Goal: Check status

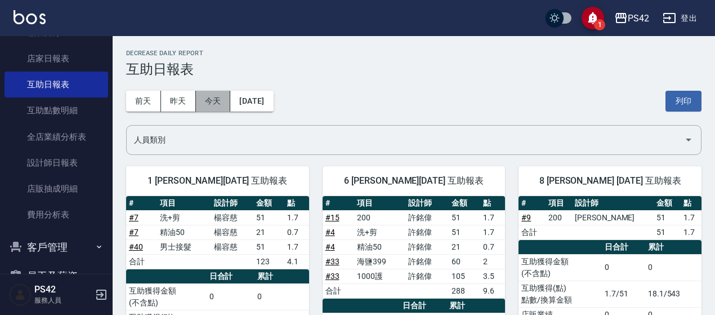
click at [208, 104] on button "今天" at bounding box center [213, 101] width 35 height 21
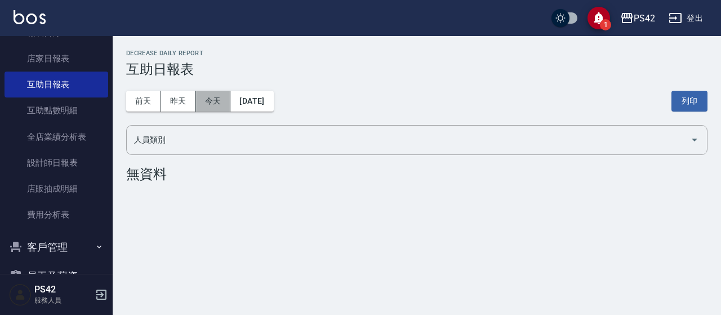
click at [216, 105] on button "今天" at bounding box center [213, 101] width 35 height 21
click at [184, 99] on button "昨天" at bounding box center [178, 101] width 35 height 21
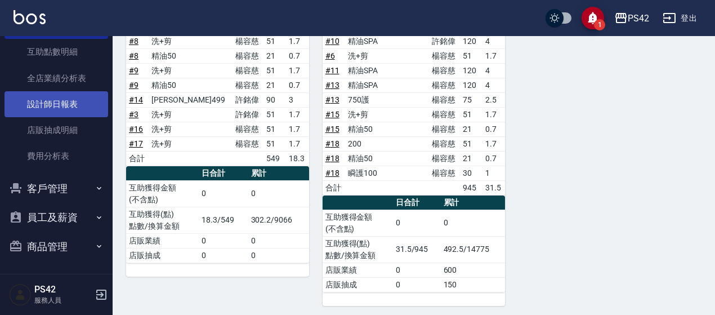
scroll to position [115, 0]
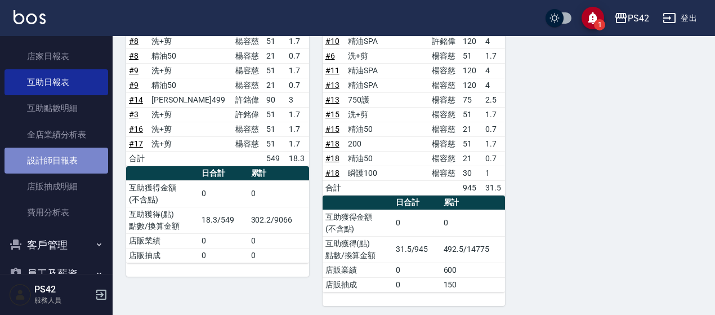
click at [59, 154] on link "設計師日報表" at bounding box center [57, 161] width 104 height 26
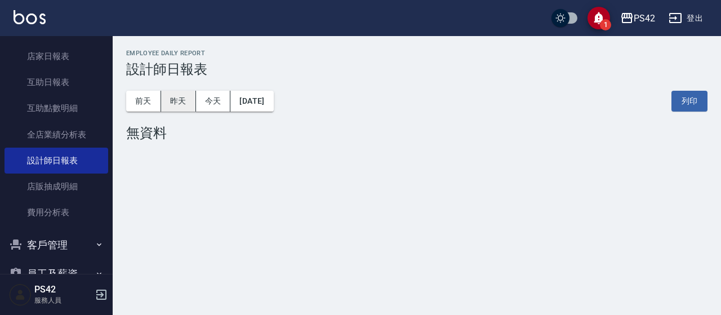
click at [171, 100] on button "昨天" at bounding box center [178, 101] width 35 height 21
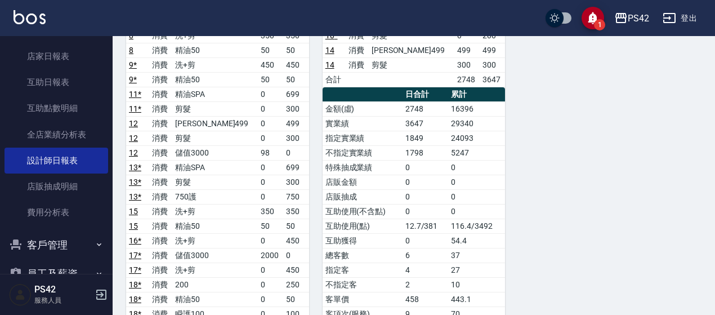
scroll to position [338, 0]
